Goal: Task Accomplishment & Management: Use online tool/utility

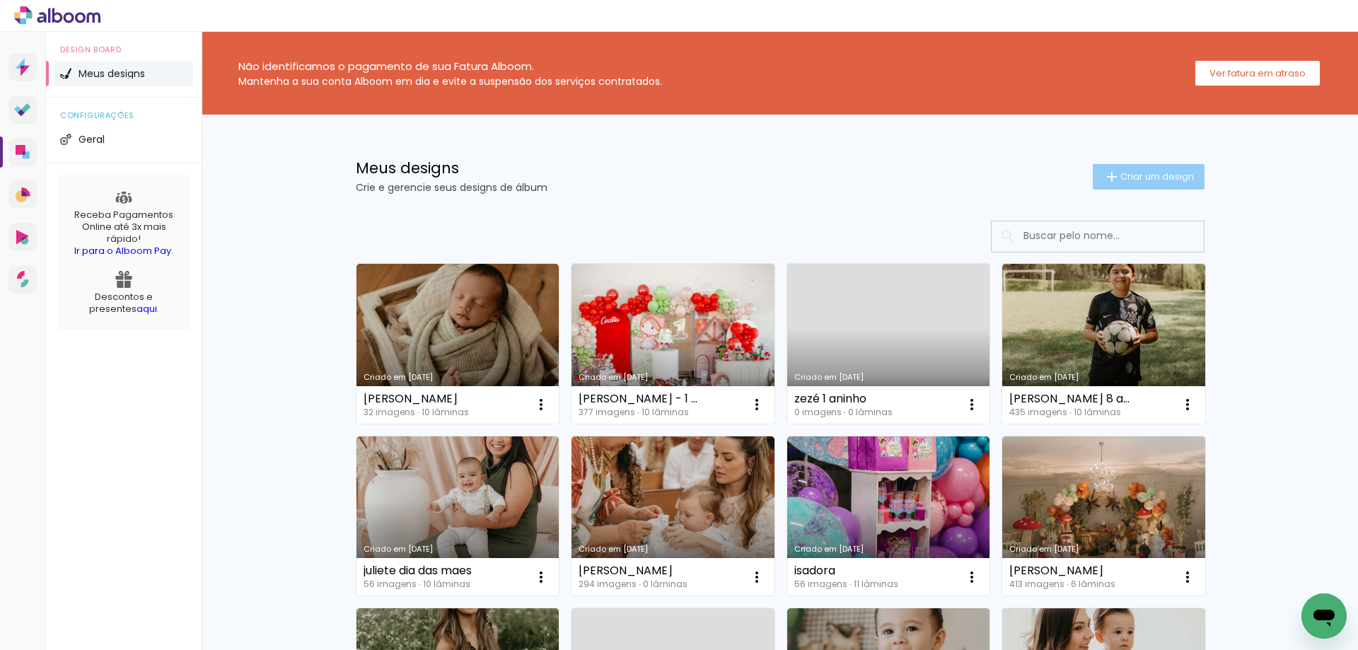
click at [1150, 176] on span "Criar um design" at bounding box center [1157, 176] width 74 height 9
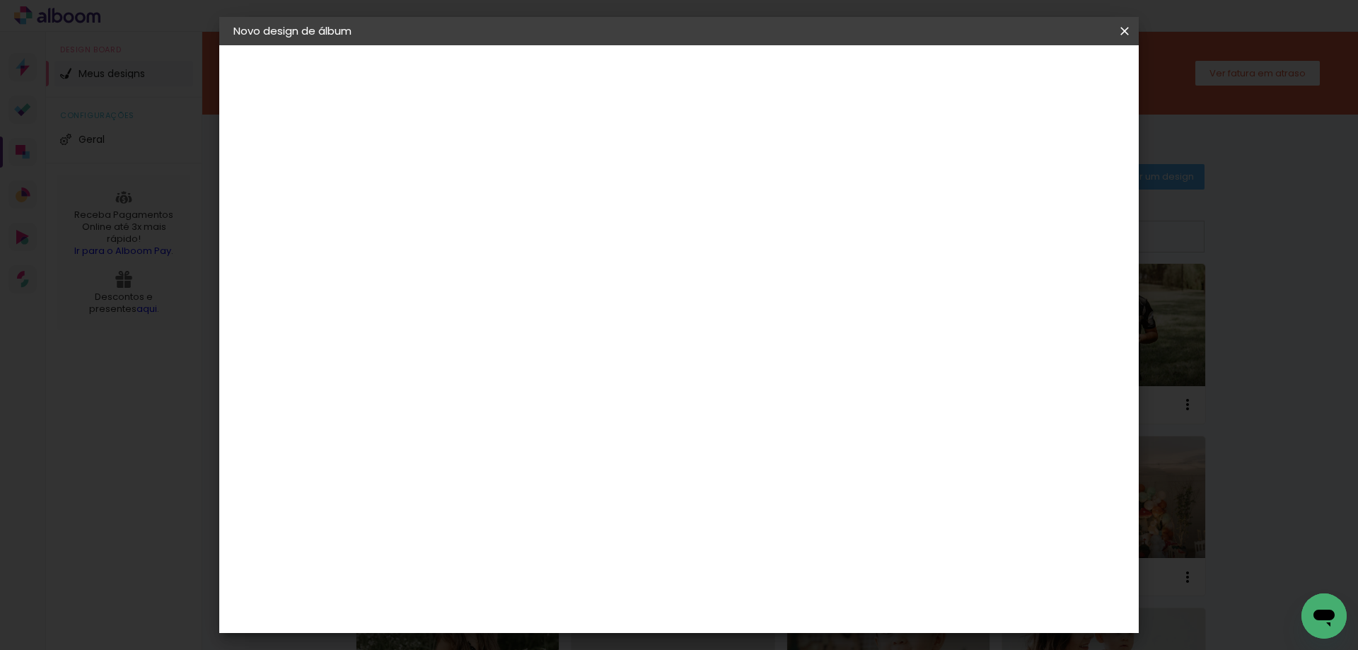
click at [465, 185] on input at bounding box center [465, 190] width 0 height 22
type input "Zeze"
type paper-input "Zeze"
click at [0, 0] on slot "Avançar" at bounding box center [0, 0] width 0 height 0
click at [0, 0] on slot "Tamanho Livre" at bounding box center [0, 0] width 0 height 0
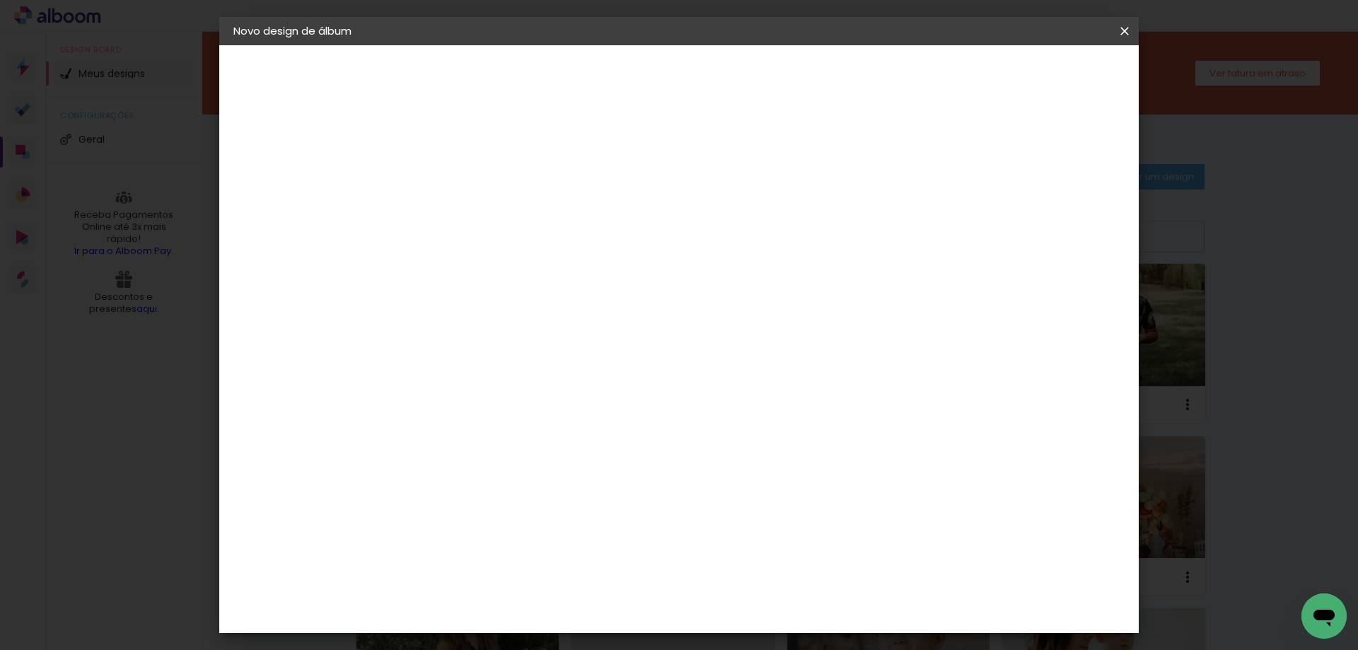
click at [729, 85] on paper-button "Avançar" at bounding box center [694, 75] width 69 height 24
click at [1036, 75] on span "Iniciar design" at bounding box center [1004, 75] width 64 height 10
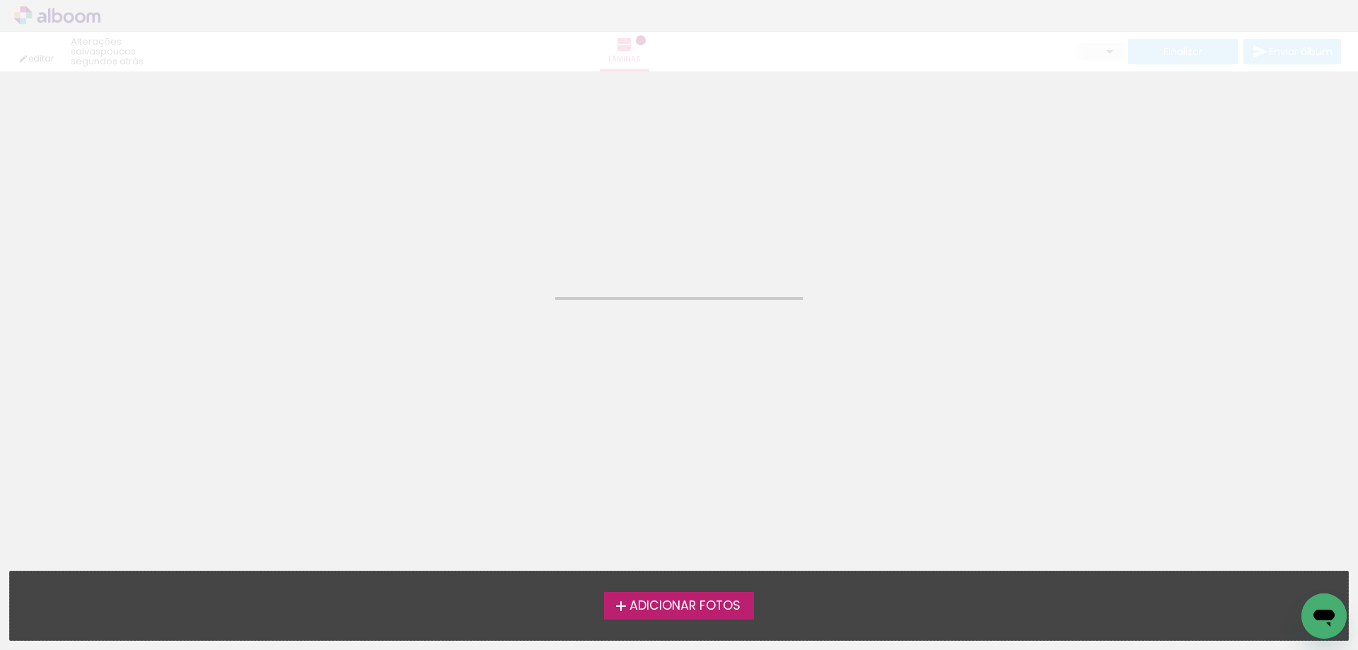
click at [693, 600] on span "Adicionar Fotos" at bounding box center [685, 606] width 111 height 13
click at [0, 0] on input "file" at bounding box center [0, 0] width 0 height 0
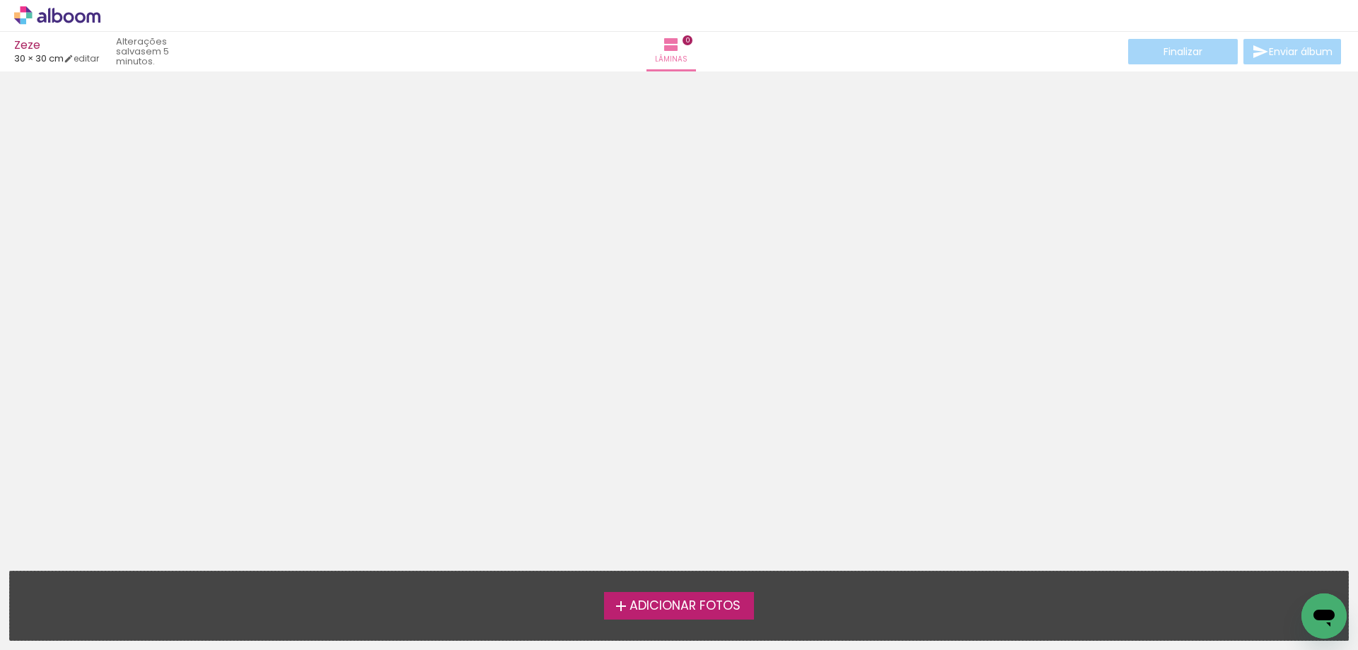
click at [654, 596] on label "Adicionar Fotos" at bounding box center [679, 605] width 151 height 27
click at [0, 0] on input "file" at bounding box center [0, 0] width 0 height 0
